Goal: Subscribe to service/newsletter

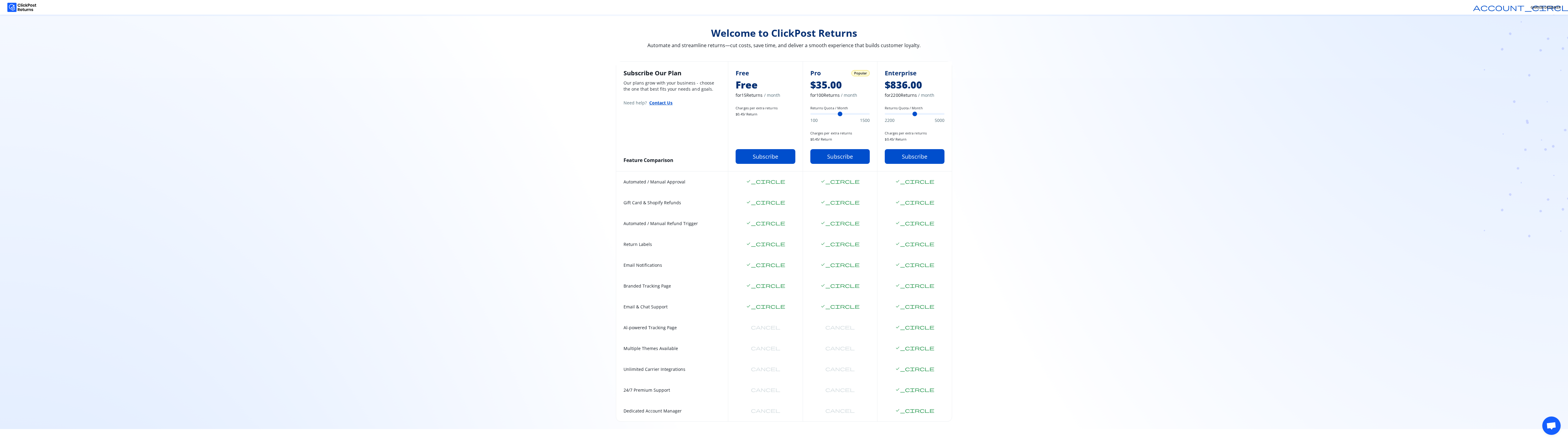
click at [1122, 311] on div "Welcome to ClickPost Returns Automate and streamline returns—cut costs, save ti…" at bounding box center [784, 221] width 1568 height 414
click at [765, 159] on button "Subscribe" at bounding box center [766, 156] width 60 height 15
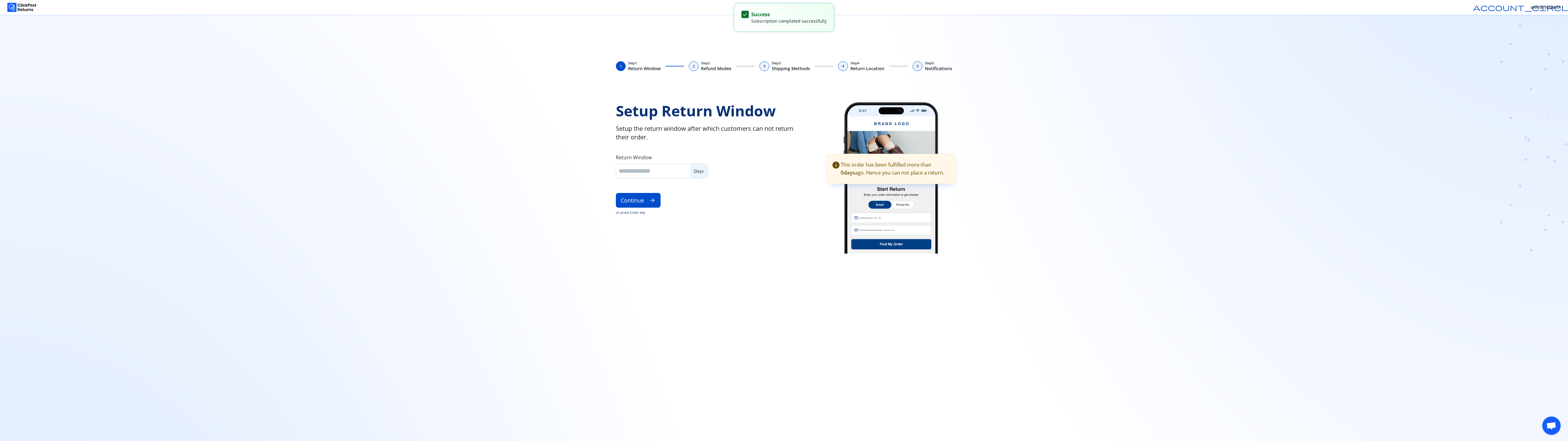
type input "**"
click at [657, 169] on input "**" at bounding box center [653, 171] width 69 height 9
click at [645, 196] on button "Continue arrow_forward" at bounding box center [638, 200] width 44 height 15
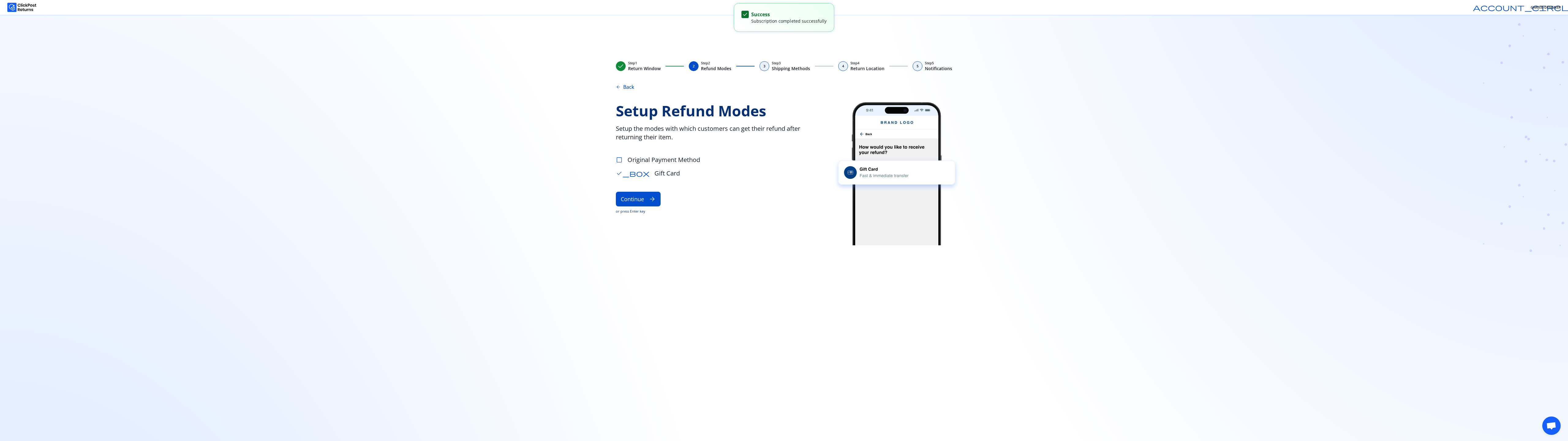
click at [619, 161] on span "check_box_outline_blank" at bounding box center [619, 159] width 7 height 7
click at [629, 196] on button "Continue arrow_forward" at bounding box center [638, 199] width 44 height 15
click at [644, 171] on p "Return Label" at bounding box center [638, 171] width 29 height 7
click at [640, 195] on button "Continue arrow_forward" at bounding box center [638, 195] width 44 height 15
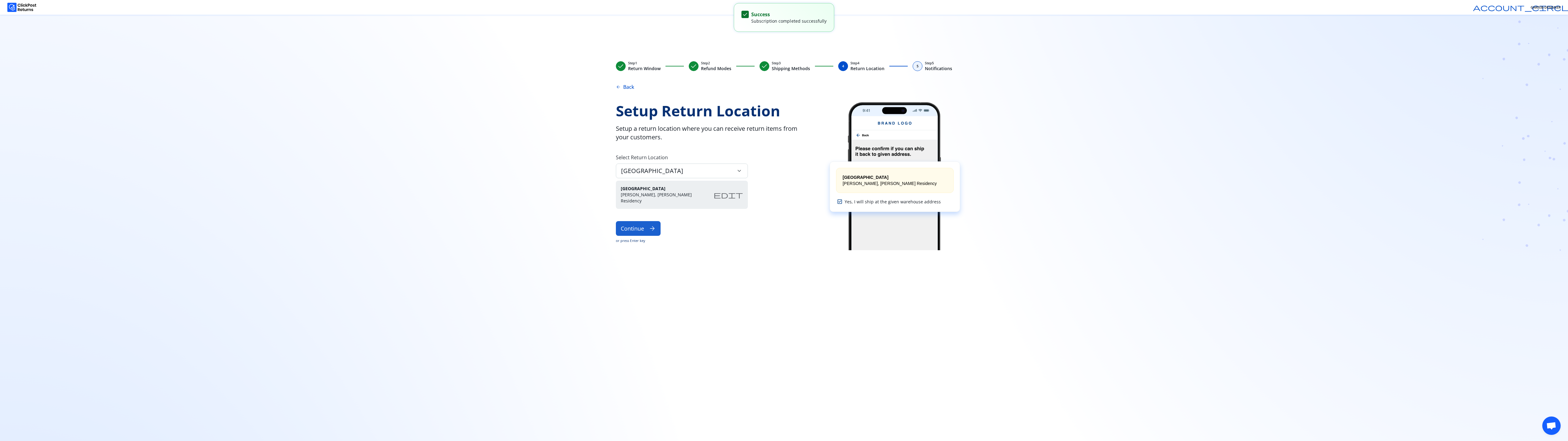
click at [640, 229] on button "Continue arrow_forward" at bounding box center [638, 228] width 44 height 15
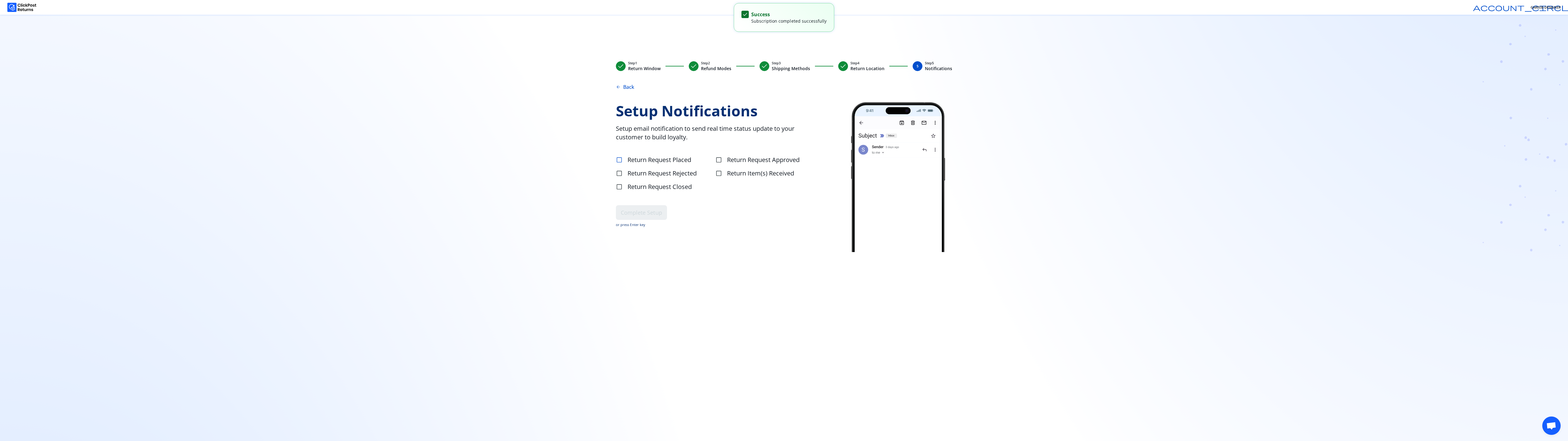
click at [621, 159] on span "check_box_outline_blank" at bounding box center [619, 159] width 7 height 7
click at [719, 161] on span "check_box_outline_blank" at bounding box center [718, 164] width 7 height 7
click at [718, 176] on label "check_box_outline_blank Return Item(s) Received" at bounding box center [765, 182] width 99 height 12
drag, startPoint x: 632, startPoint y: 173, endPoint x: 631, endPoint y: 183, distance: 10.0
click at [632, 182] on span "Return Request Rejected" at bounding box center [662, 186] width 69 height 9
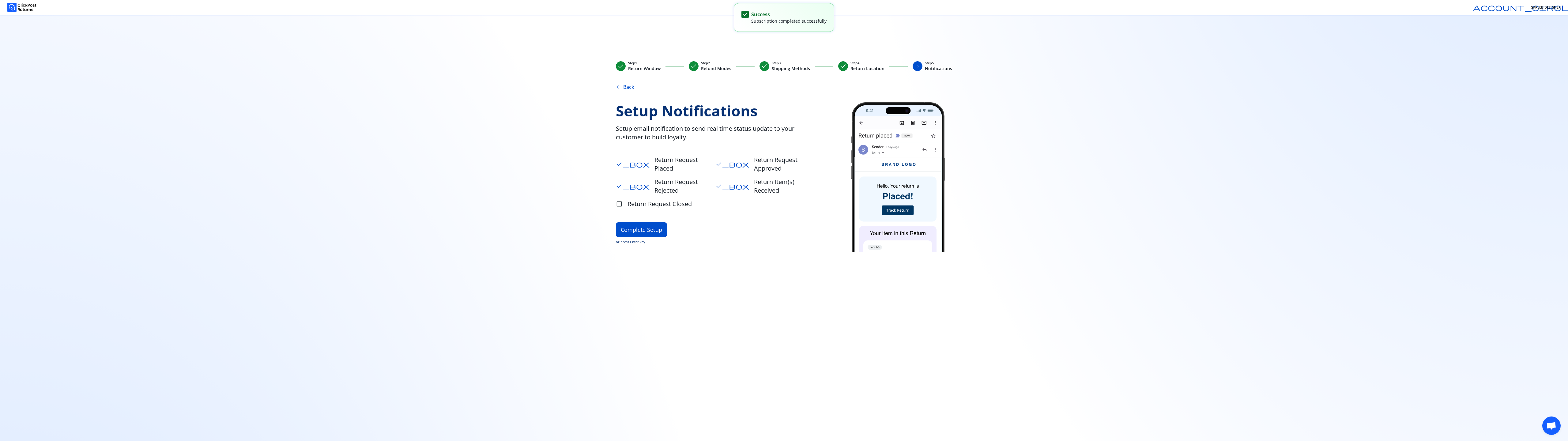
click at [630, 200] on span "Return Request Closed" at bounding box center [660, 204] width 65 height 9
click at [657, 231] on button "Complete Setup" at bounding box center [642, 238] width 51 height 15
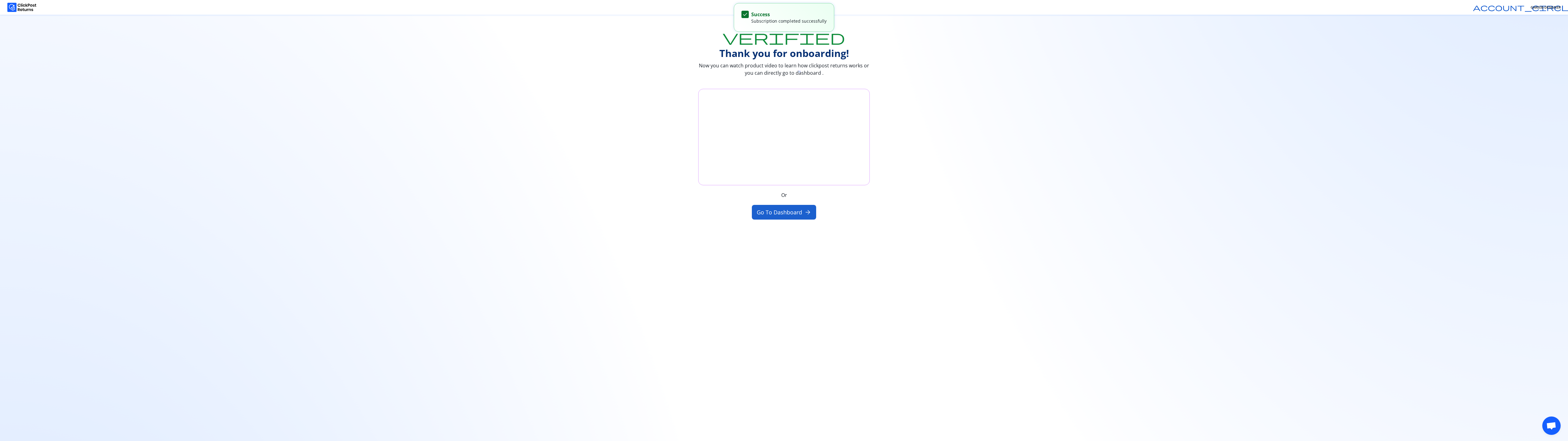
click at [778, 212] on button "Go to Dashboard arrow_forward" at bounding box center [784, 212] width 65 height 15
